Goal: Task Accomplishment & Management: Manage account settings

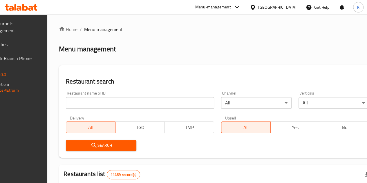
drag, startPoint x: 0, startPoint y: 0, endPoint x: 119, endPoint y: 101, distance: 156.0
click at [119, 101] on input "search" at bounding box center [140, 103] width 148 height 12
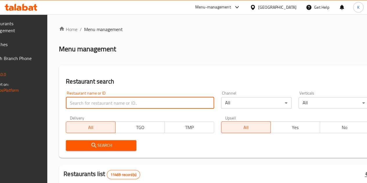
click at [119, 101] on input "search" at bounding box center [140, 103] width 148 height 12
type input "[PERSON_NAME]"
click button "Search" at bounding box center [101, 145] width 71 height 11
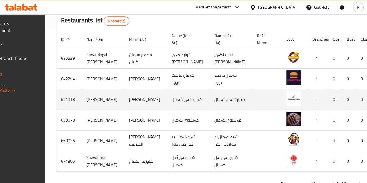
scroll to position [0, 61]
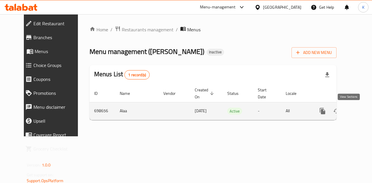
click at [361, 112] on icon "enhanced table" at bounding box center [364, 111] width 7 height 7
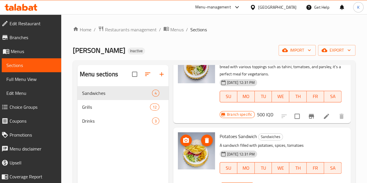
scroll to position [81, 0]
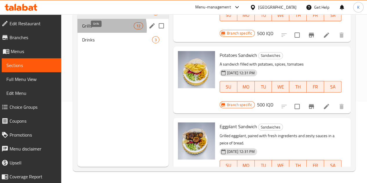
click at [99, 29] on span "Grills" at bounding box center [108, 25] width 52 height 7
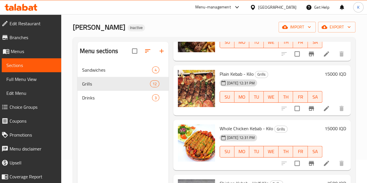
scroll to position [81, 0]
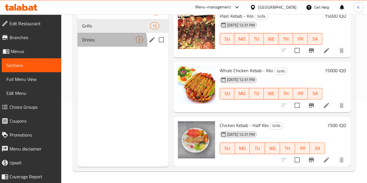
click at [102, 47] on div "Drinks 3" at bounding box center [123, 40] width 91 height 14
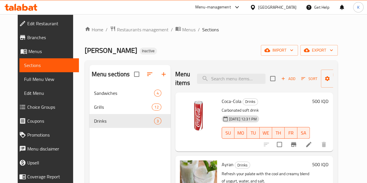
click at [121, 35] on div "Home / Restaurants management / Menus / Sections Kababxanay Kamal Inactive impo…" at bounding box center [211, 139] width 253 height 227
click at [127, 29] on span "Restaurants management" at bounding box center [143, 29] width 52 height 7
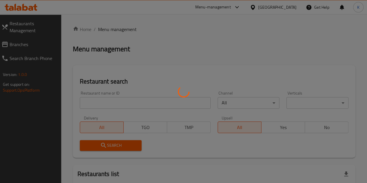
click at [102, 100] on div at bounding box center [183, 91] width 367 height 183
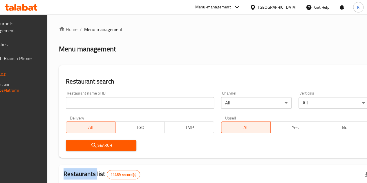
click at [102, 100] on div at bounding box center [183, 91] width 367 height 183
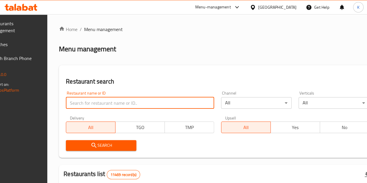
click at [102, 100] on input "search" at bounding box center [140, 103] width 148 height 12
paste input "Froot Mood"
type input "Froot Mood"
click button "Search" at bounding box center [101, 145] width 71 height 11
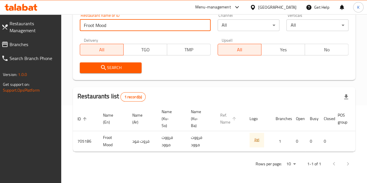
scroll to position [0, 58]
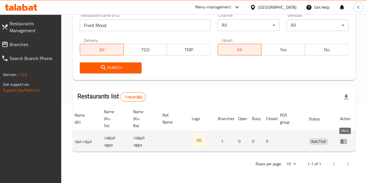
click at [348, 140] on link "enhanced table" at bounding box center [345, 141] width 11 height 7
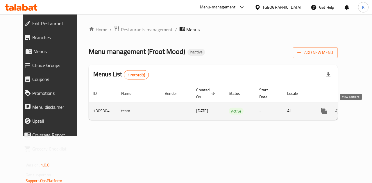
click at [363, 113] on icon "enhanced table" at bounding box center [365, 111] width 5 height 5
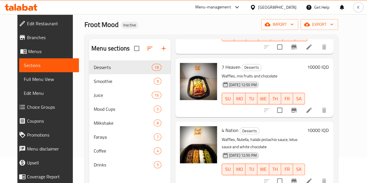
scroll to position [81, 0]
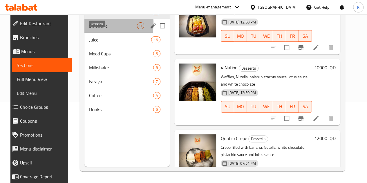
click at [89, 29] on span "Smoothie" at bounding box center [113, 25] width 48 height 7
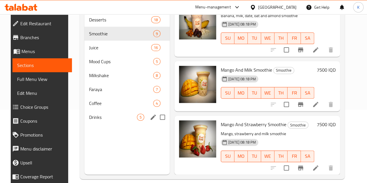
scroll to position [74, 0]
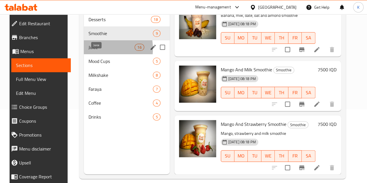
click at [89, 51] on span "Juice" at bounding box center [112, 47] width 46 height 7
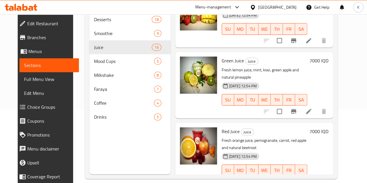
scroll to position [81, 0]
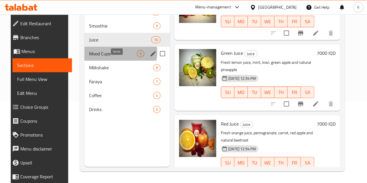
click at [137, 57] on span "5" at bounding box center [140, 54] width 7 height 6
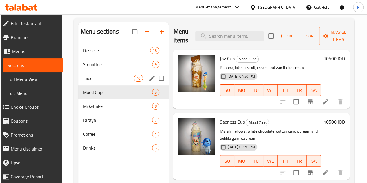
scroll to position [43, 0]
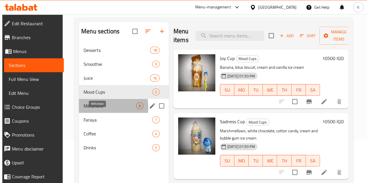
click at [95, 109] on span "Milkshake" at bounding box center [110, 106] width 52 height 7
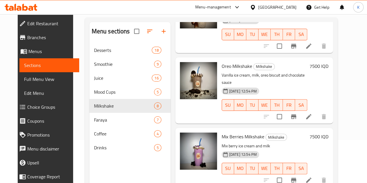
scroll to position [347, 0]
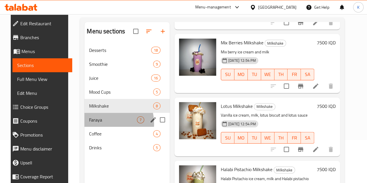
click at [93, 127] on div "Faraya 7" at bounding box center [127, 120] width 85 height 14
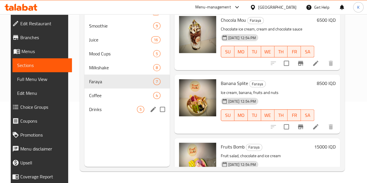
scroll to position [0, 0]
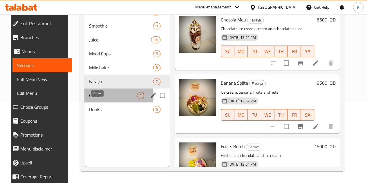
click at [89, 99] on span "Coffee" at bounding box center [113, 95] width 48 height 7
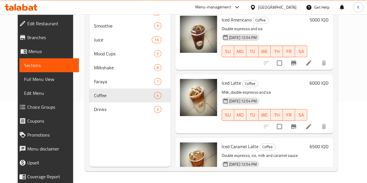
scroll to position [94, 0]
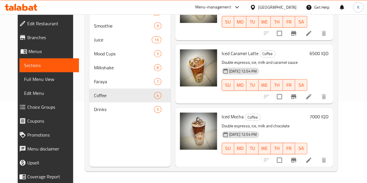
drag, startPoint x: 94, startPoint y: 127, endPoint x: 93, endPoint y: 119, distance: 8.3
click at [93, 119] on nav "Desserts 18 Smoothie 9 Juice 16 Mood Cups 5 Milkshake 8 Faraya 7 Coffee 4 Drink…" at bounding box center [129, 61] width 81 height 116
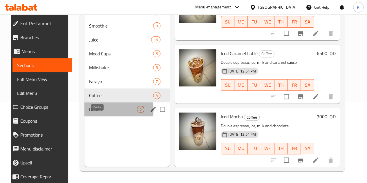
click at [93, 113] on span "Drinks" at bounding box center [113, 109] width 48 height 7
